Goal: Information Seeking & Learning: Learn about a topic

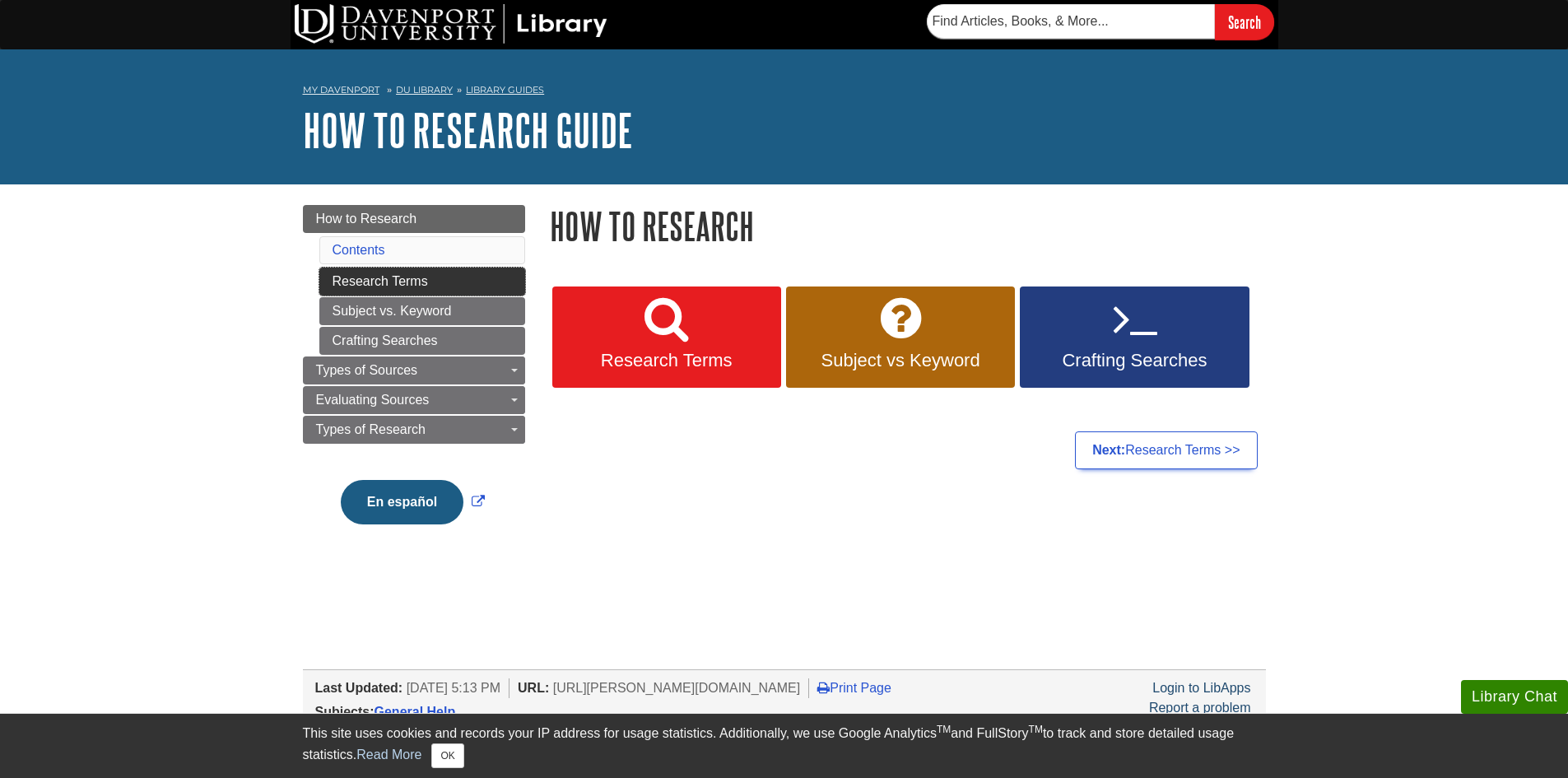
click at [409, 288] on link "Research Terms" at bounding box center [423, 281] width 206 height 28
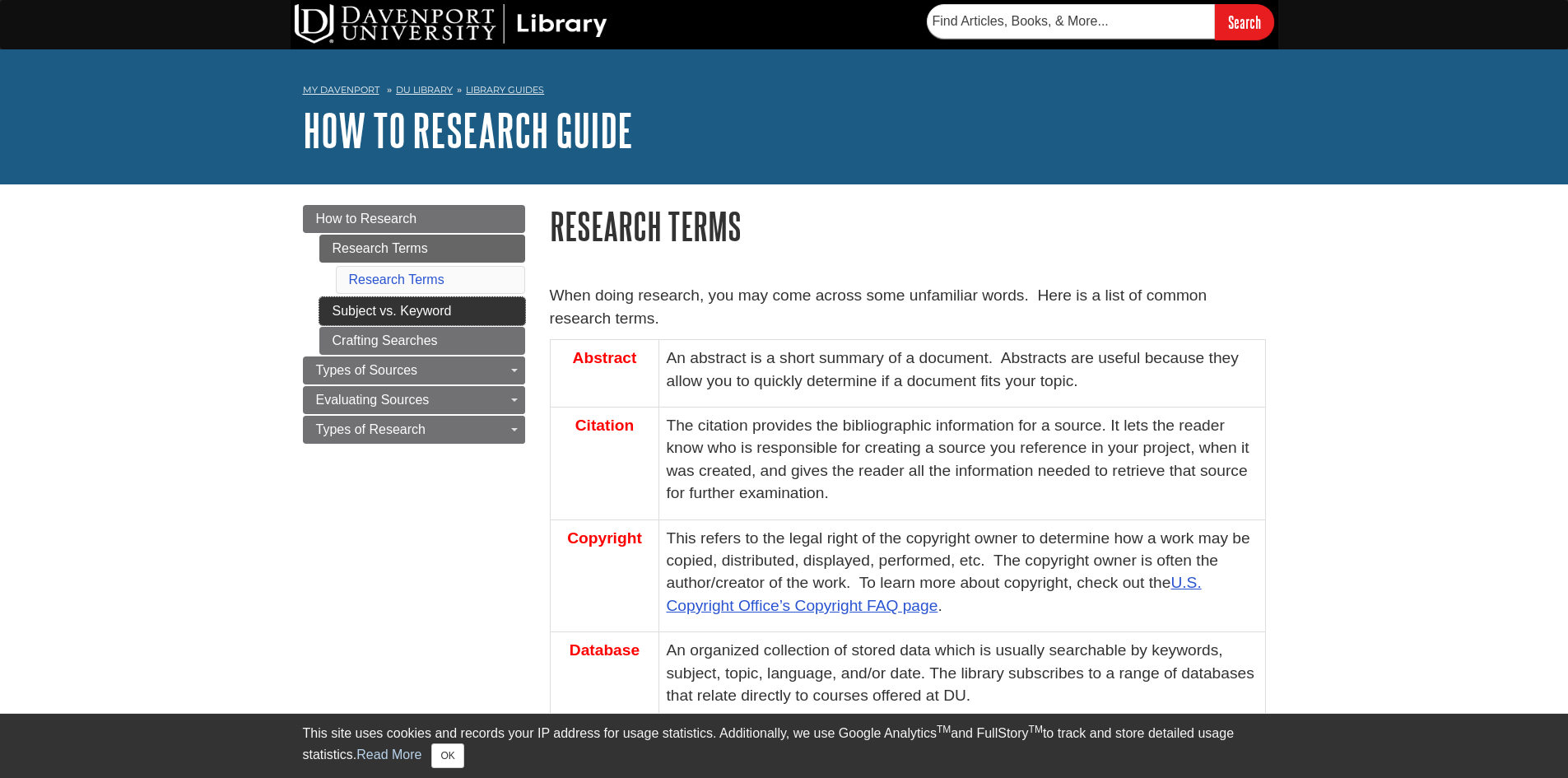
click at [421, 306] on link "Subject vs. Keyword" at bounding box center [423, 310] width 206 height 28
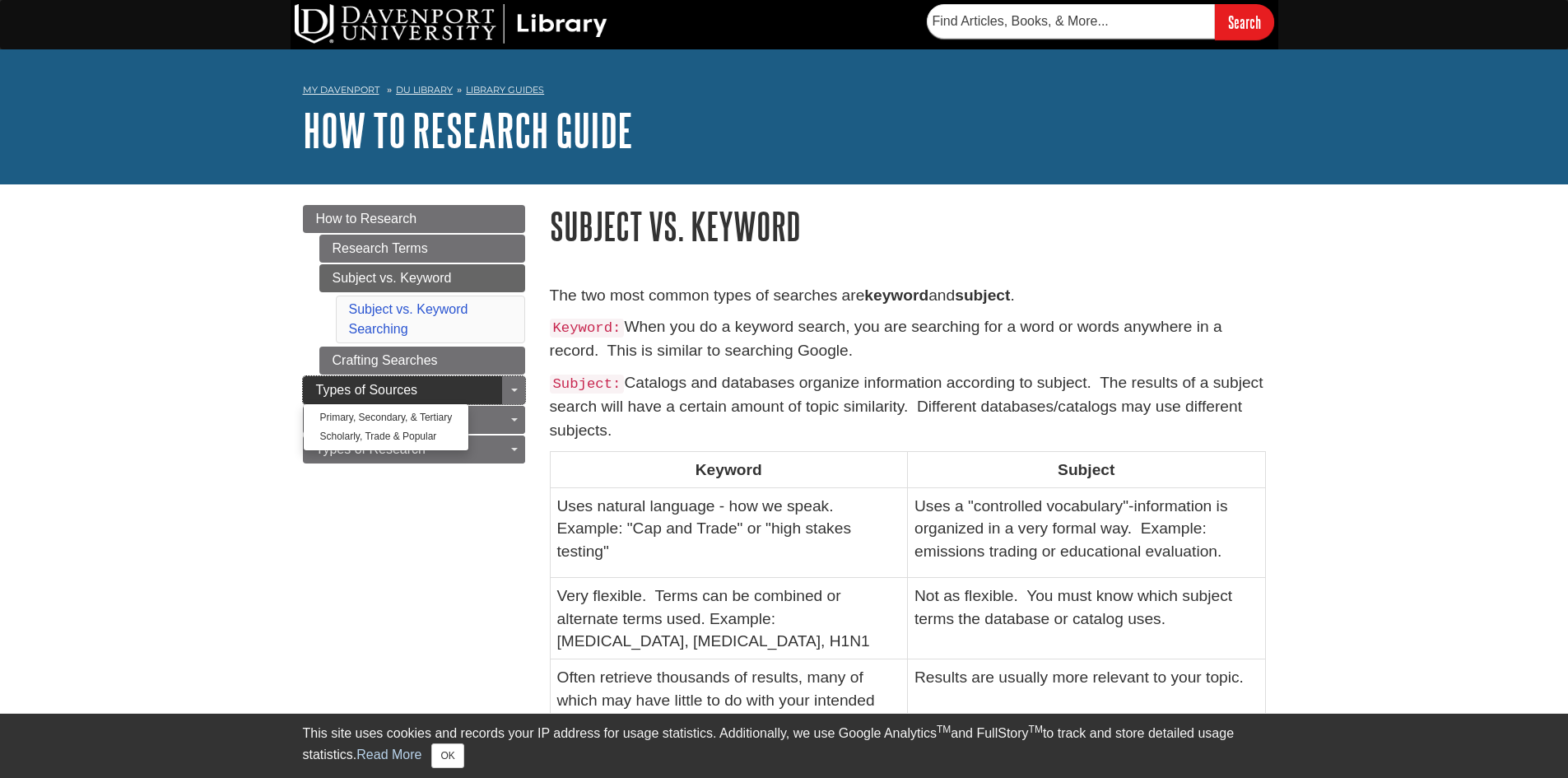
click at [394, 392] on span "Types of Sources" at bounding box center [366, 389] width 102 height 14
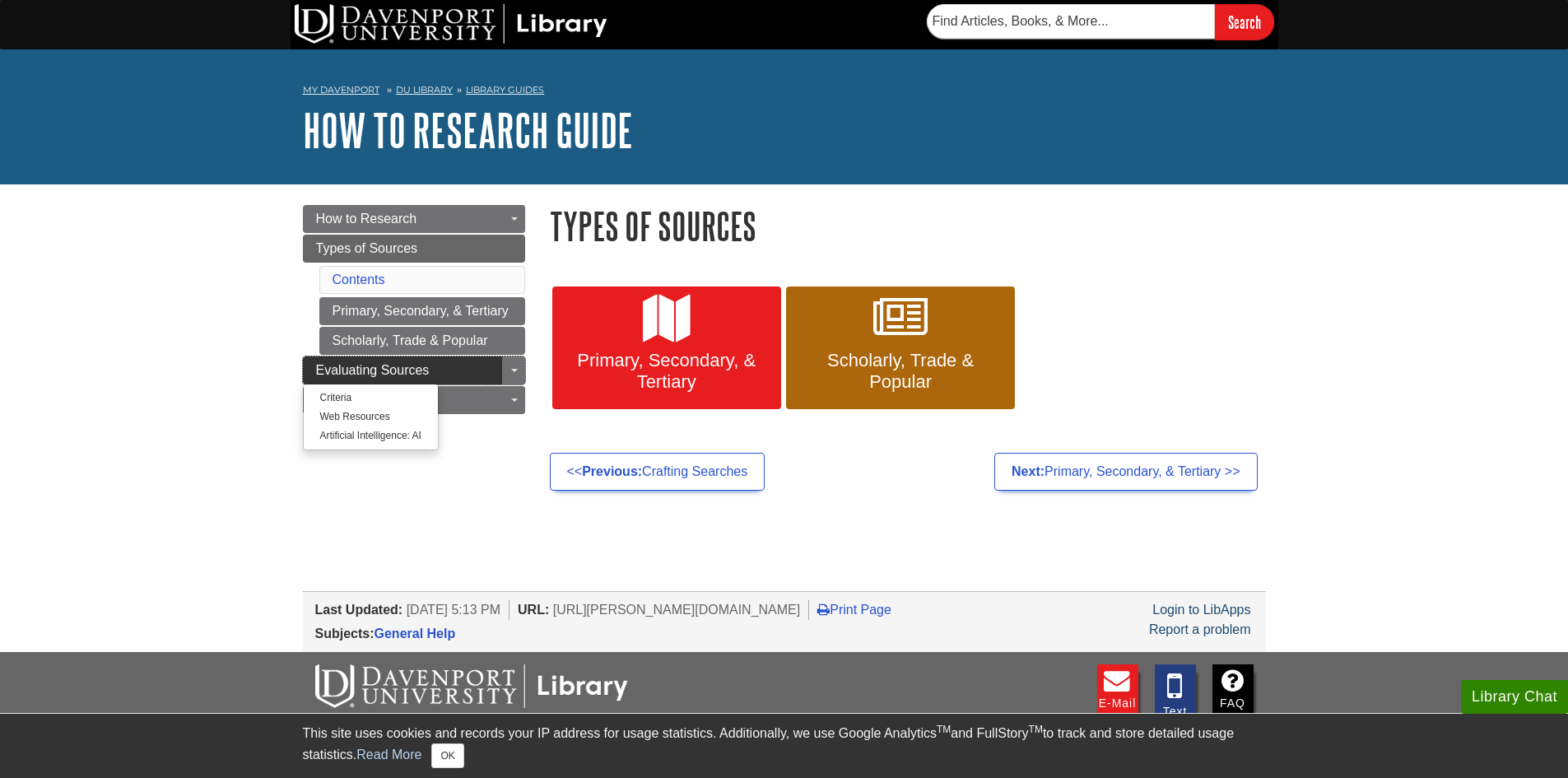
click at [464, 369] on link "Evaluating Sources" at bounding box center [413, 369] width 222 height 28
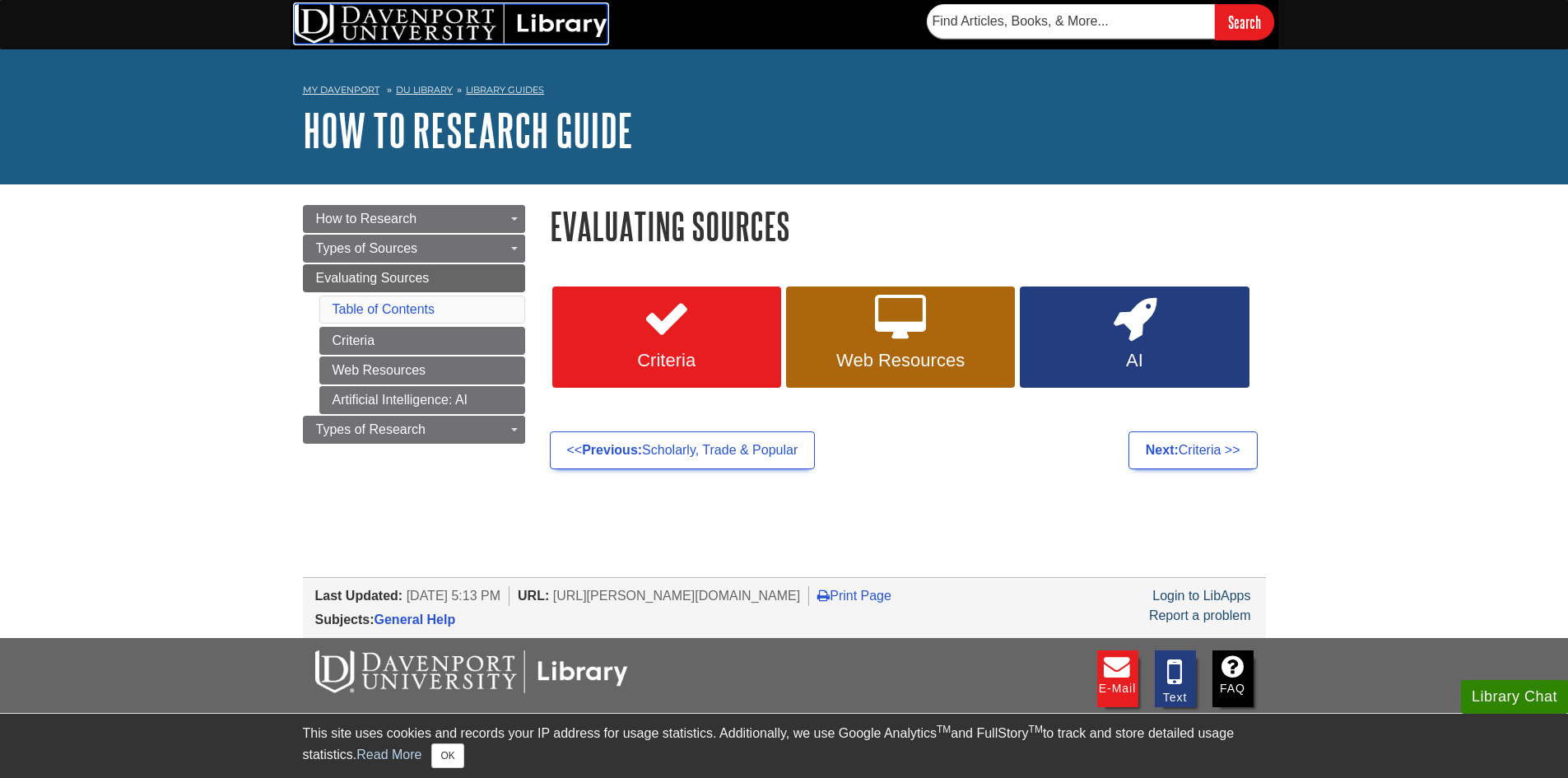
click at [454, 27] on img at bounding box center [451, 23] width 313 height 39
